Goal: Information Seeking & Learning: Learn about a topic

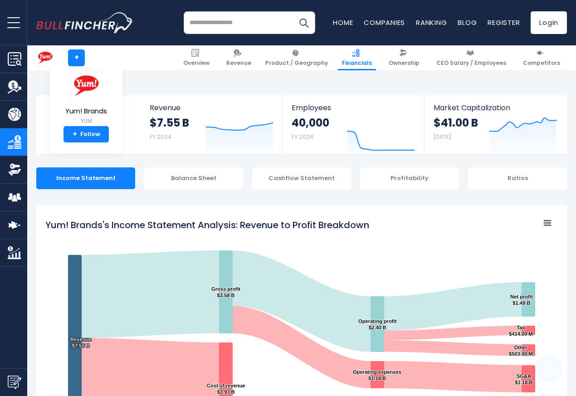
scroll to position [491, 0]
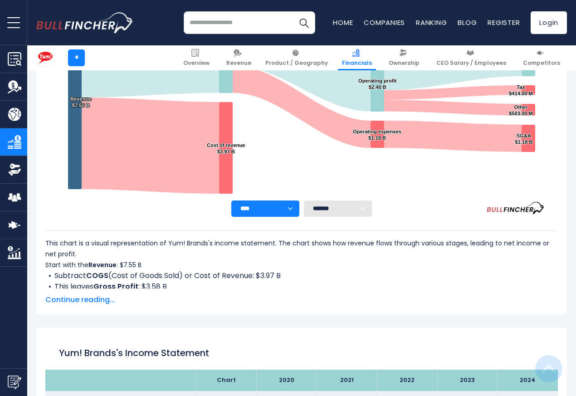
scroll to position [491, 0]
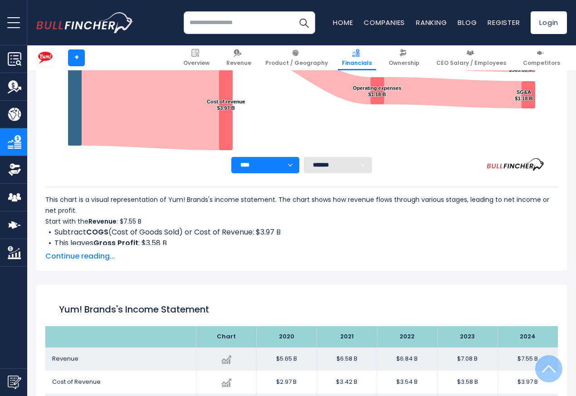
scroll to position [491, 0]
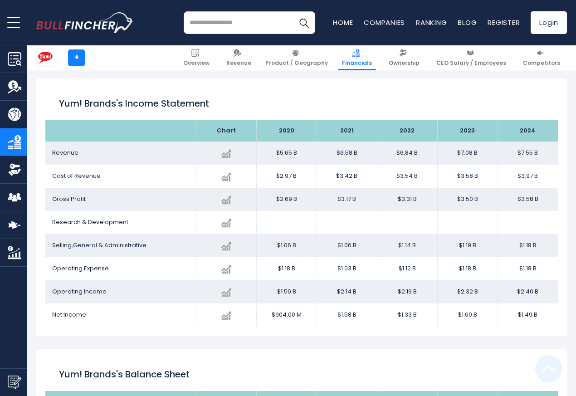
scroll to position [491, 0]
